Goal: Find specific page/section: Find specific page/section

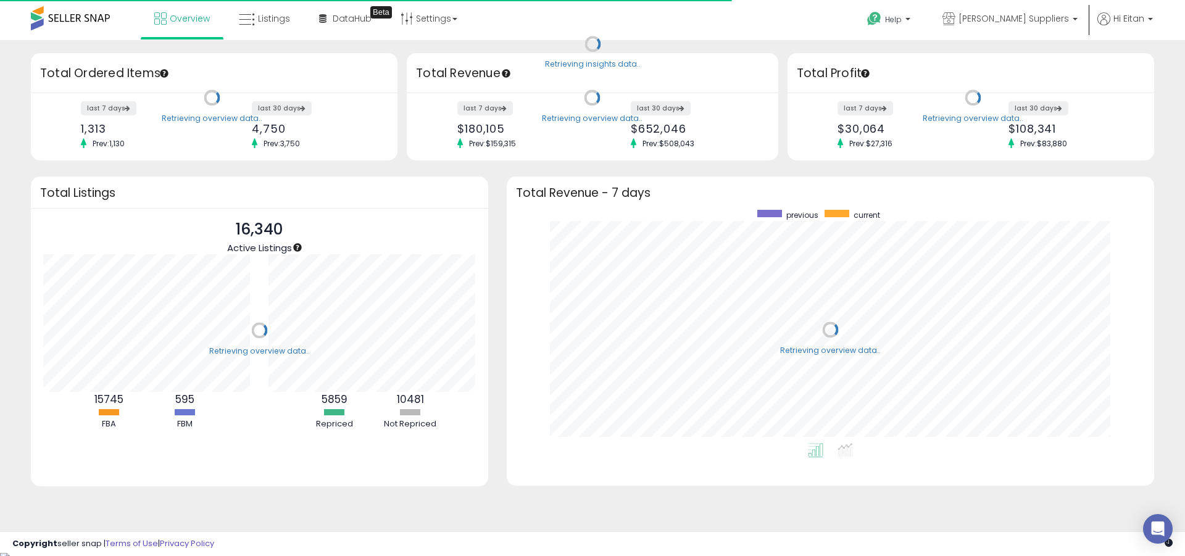
scroll to position [233, 623]
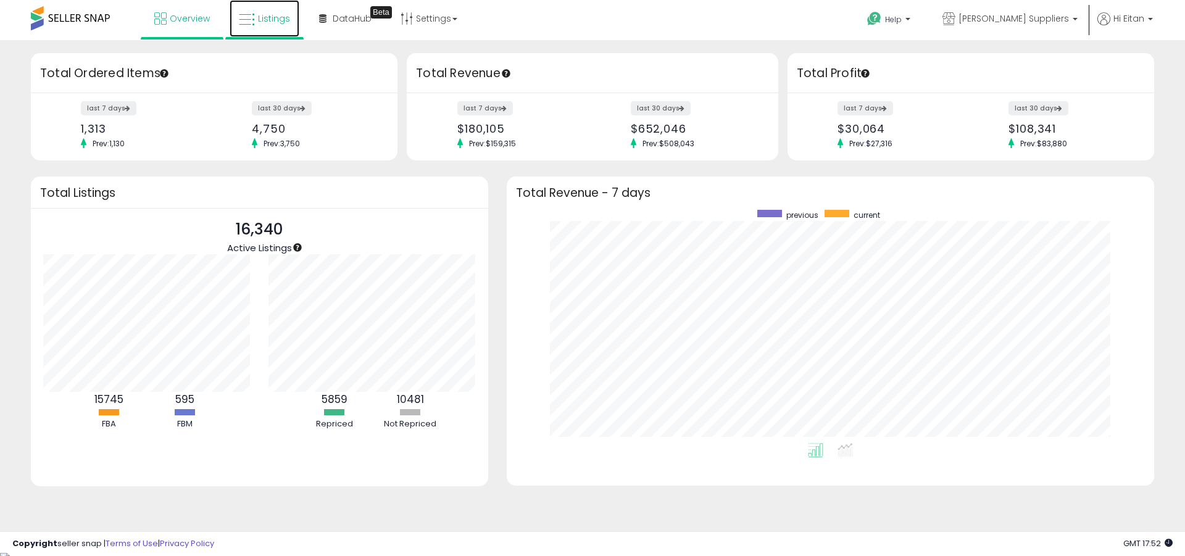
click at [240, 12] on icon at bounding box center [247, 20] width 16 height 16
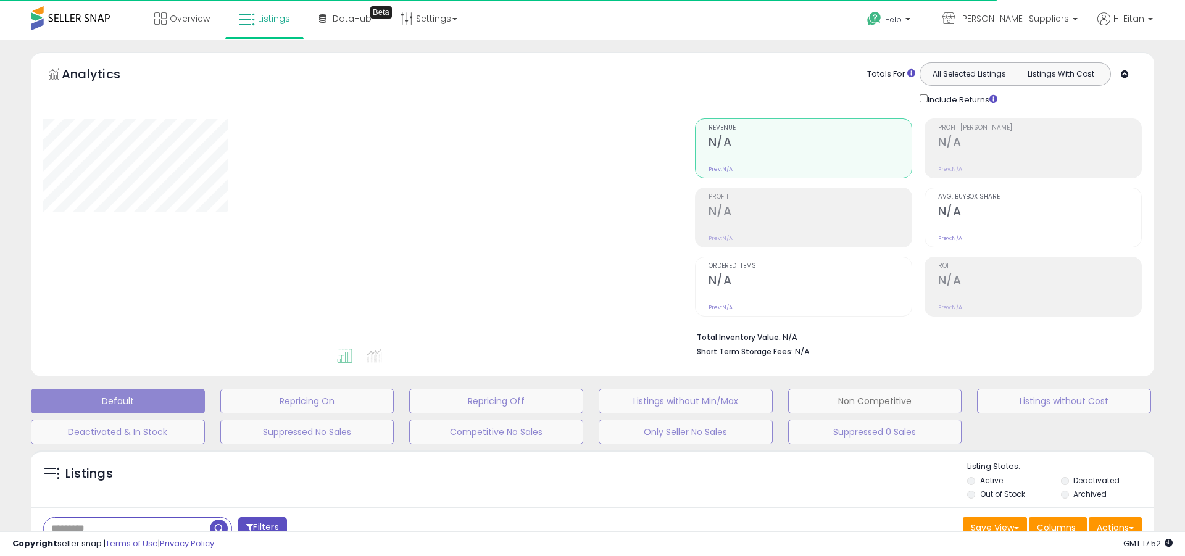
click at [394, 391] on button "Non Competitive" at bounding box center [307, 401] width 174 height 25
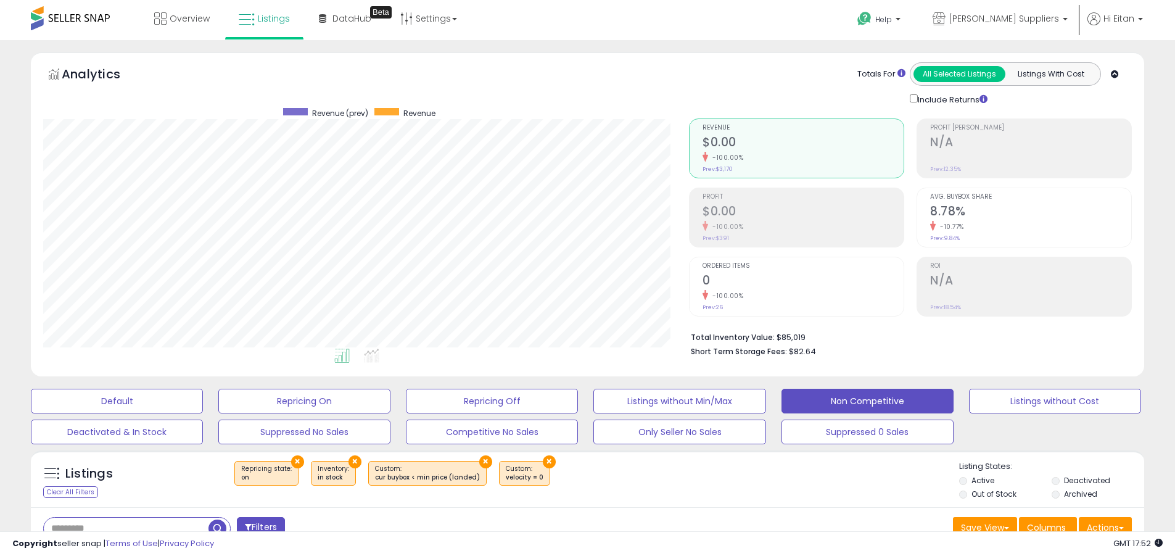
scroll to position [253, 646]
